Goal: Find specific page/section: Find specific page/section

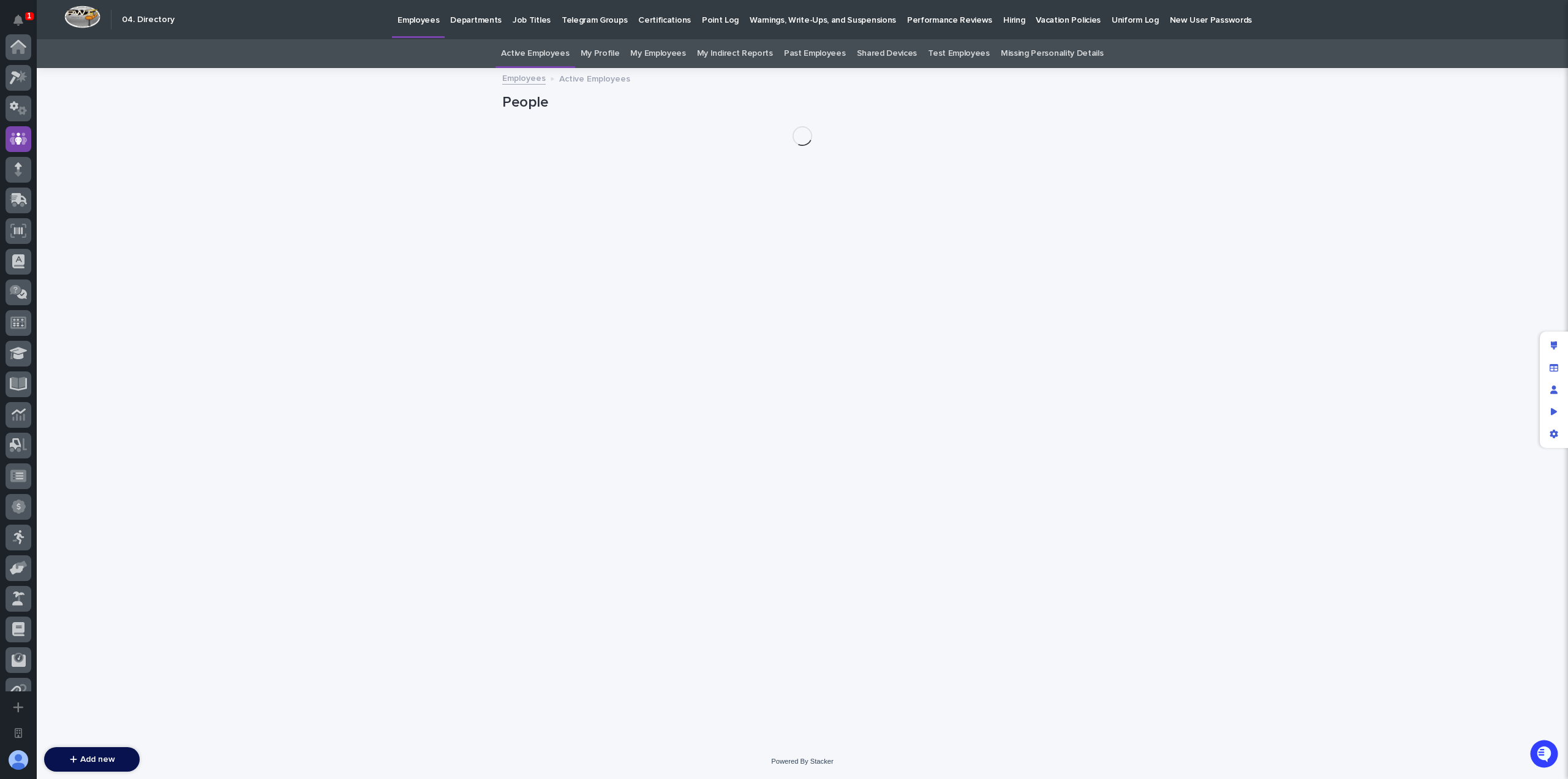
scroll to position [92, 0]
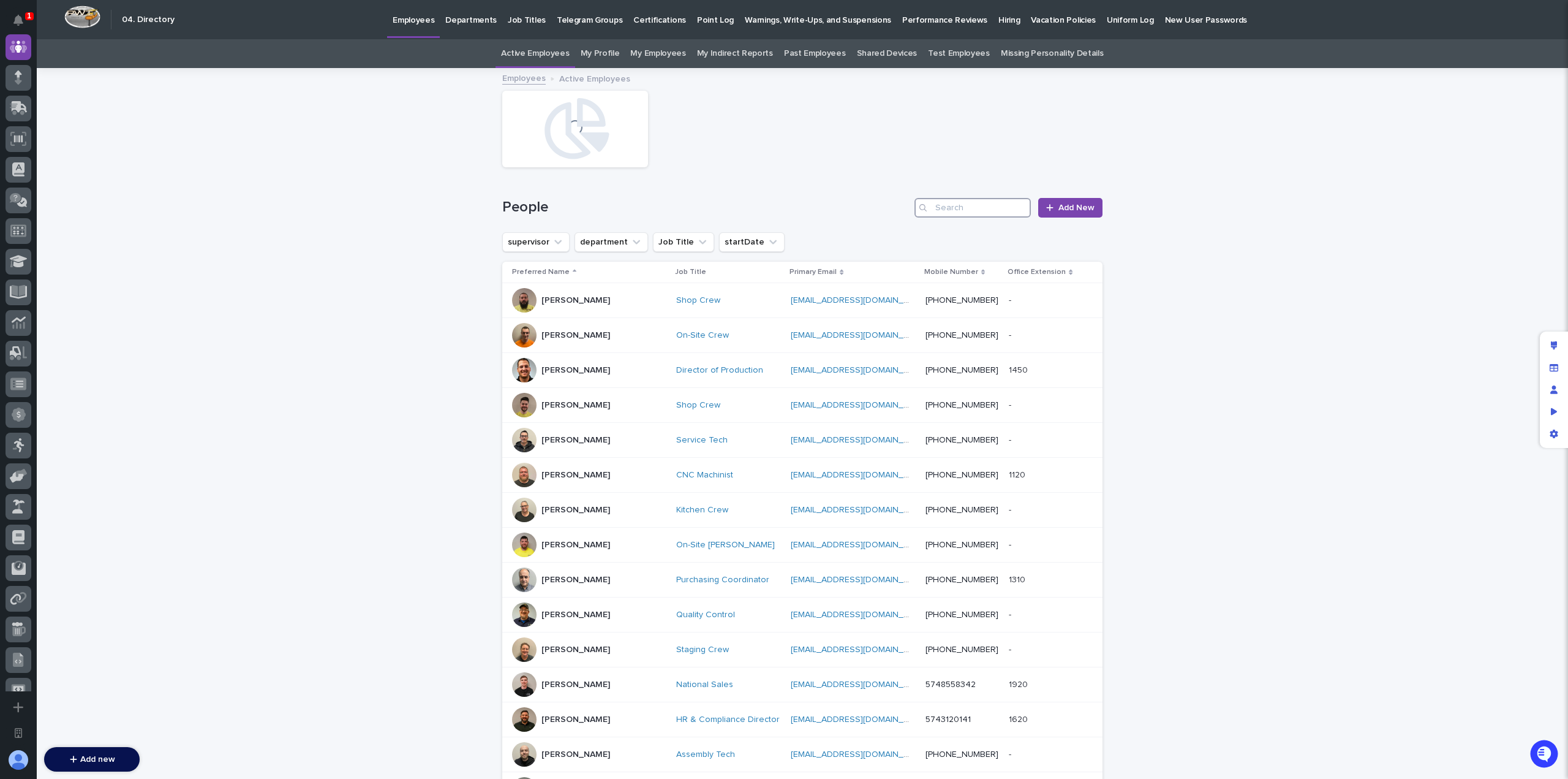
click at [955, 202] on input "Search" at bounding box center [972, 207] width 116 height 20
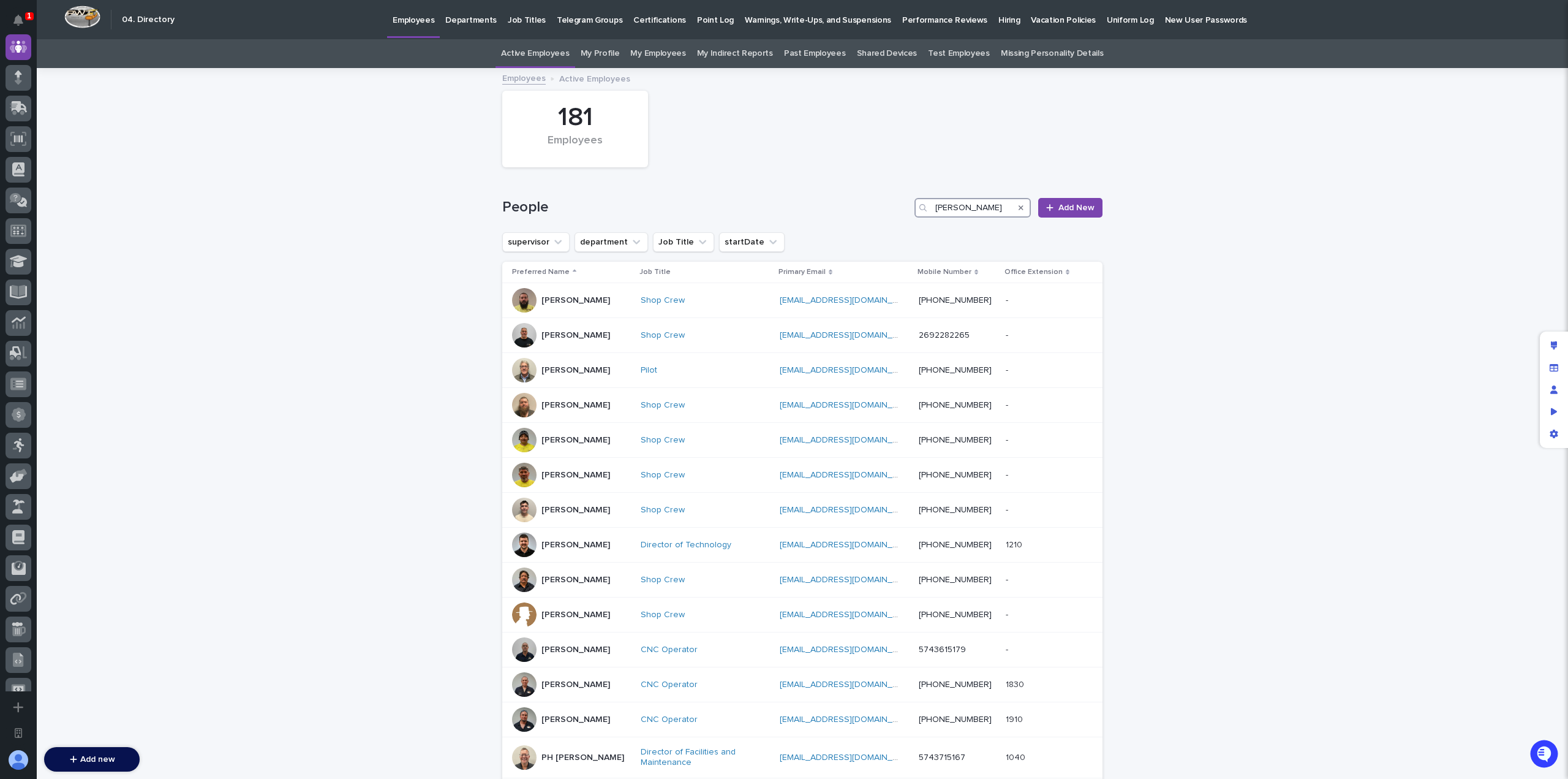
type input "[PERSON_NAME]"
